Goal: Navigation & Orientation: Understand site structure

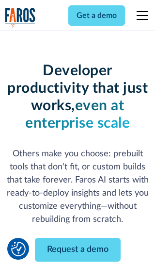
scroll to position [117, 0]
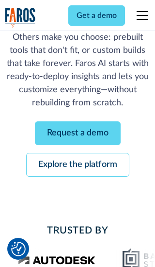
click at [78, 133] on link "Request a demo" at bounding box center [78, 133] width 86 height 24
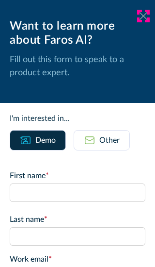
click at [144, 16] on icon at bounding box center [144, 15] width 8 height 7
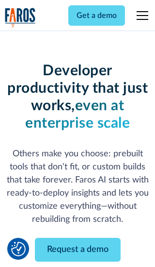
scroll to position [148, 0]
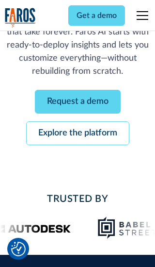
click at [78, 133] on link "Explore the platform" at bounding box center [77, 133] width 103 height 24
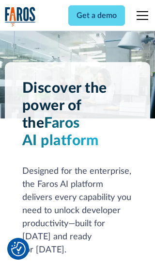
scroll to position [7298, 0]
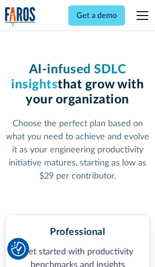
scroll to position [1506, 0]
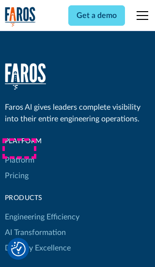
click at [19, 153] on link "Platform" at bounding box center [20, 161] width 30 height 16
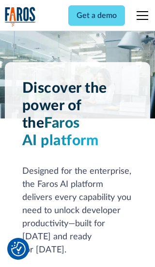
scroll to position [7610, 0]
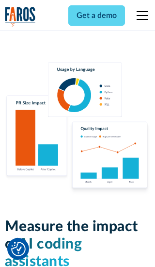
scroll to position [6006, 0]
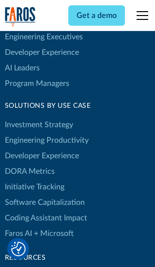
click at [29, 164] on link "DORA Metrics" at bounding box center [30, 172] width 50 height 16
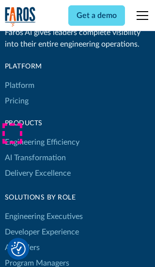
scroll to position [4254, 0]
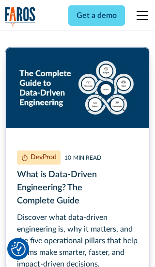
scroll to position [4356, 0]
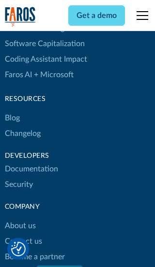
click at [22, 134] on link "Changelog" at bounding box center [23, 134] width 36 height 16
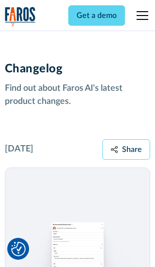
scroll to position [11736, 0]
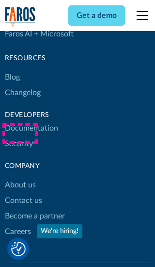
click at [20, 177] on link "About us" at bounding box center [20, 185] width 31 height 16
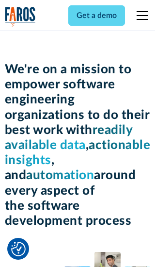
scroll to position [3351, 0]
